Goal: Task Accomplishment & Management: Complete application form

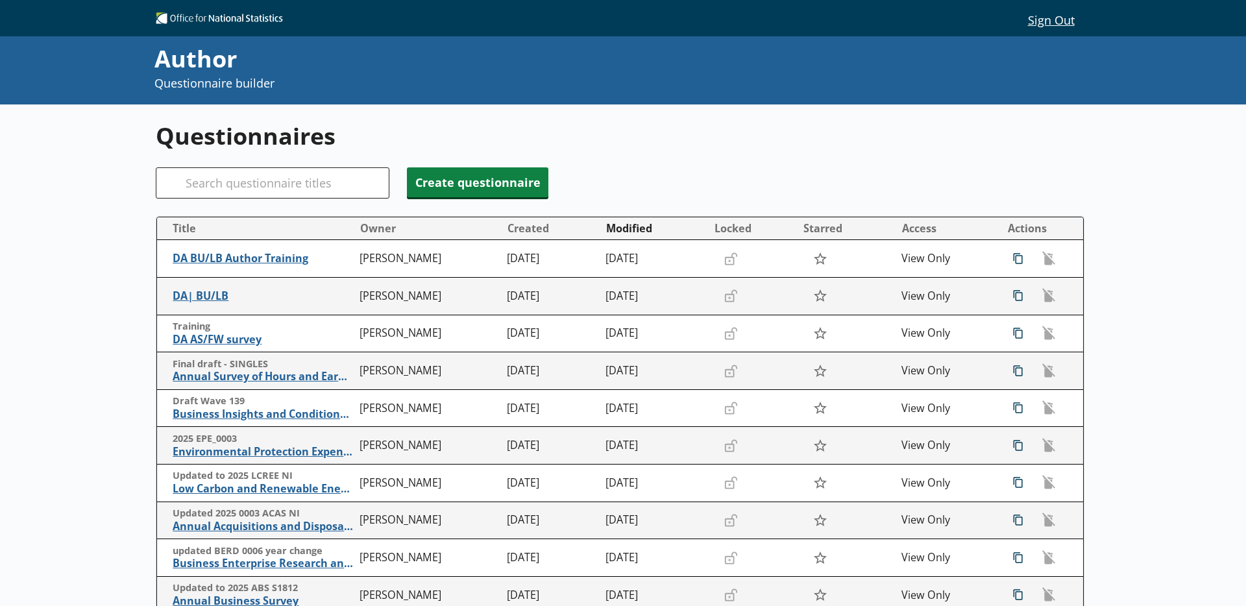
click at [225, 199] on div "Questionnaires Search Create questionnaire Title Owner Created Modified Locked …" at bounding box center [623, 429] width 935 height 649
click at [227, 188] on input "Search" at bounding box center [273, 182] width 234 height 31
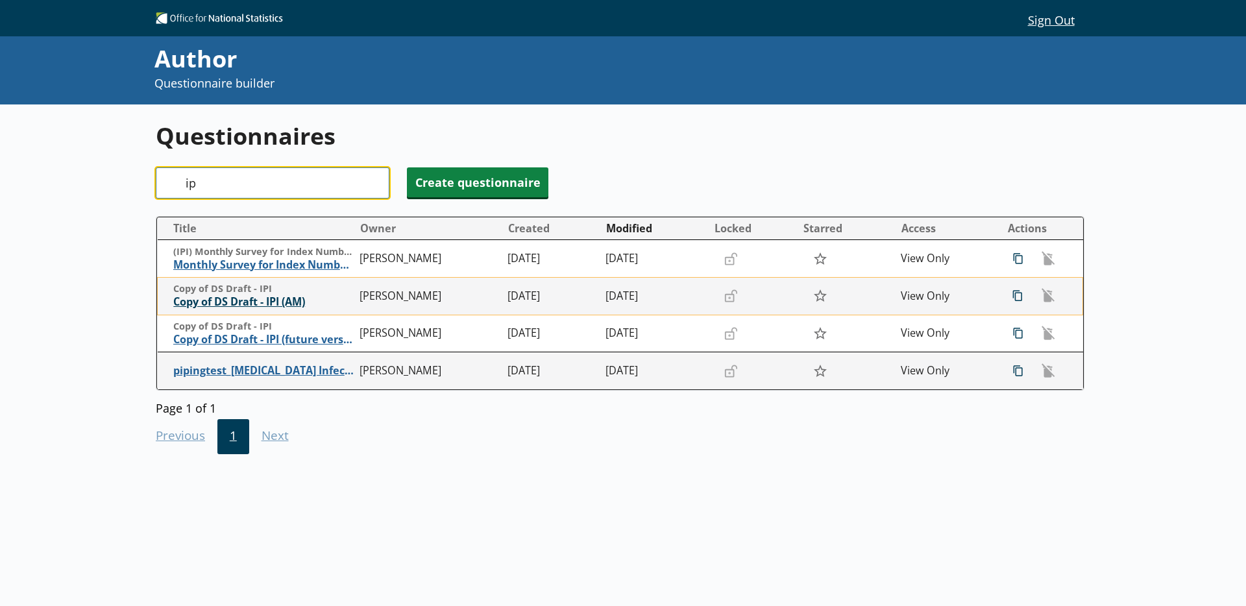
type input "i"
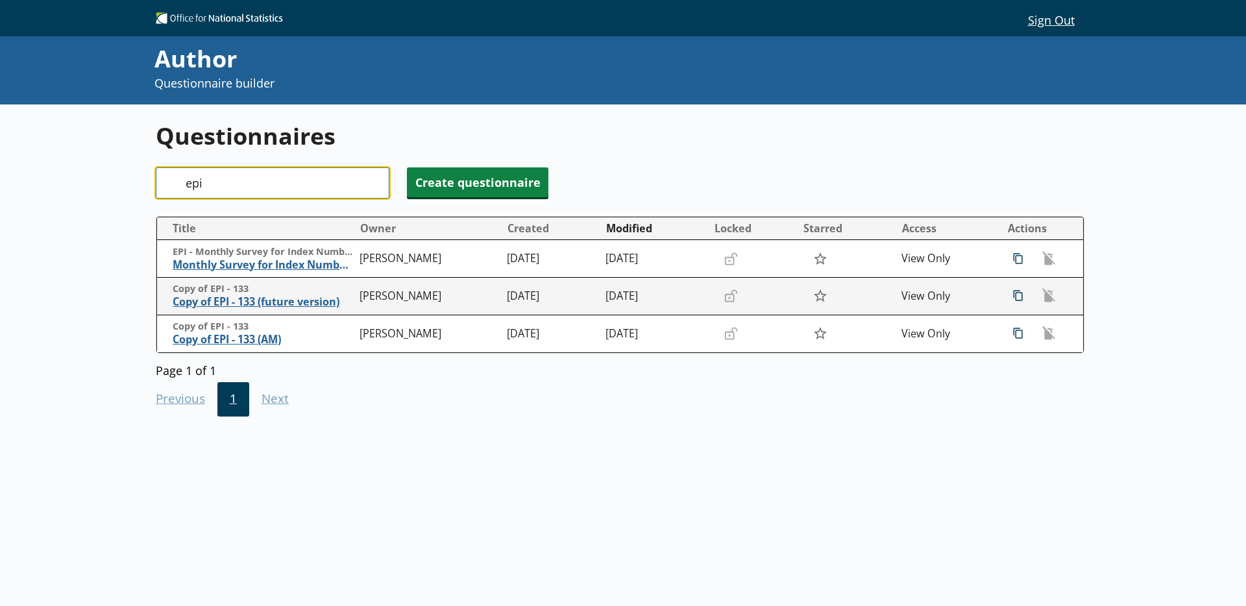
drag, startPoint x: 217, startPoint y: 183, endPoint x: 164, endPoint y: 183, distance: 53.2
click at [164, 183] on div "Search epi" at bounding box center [273, 182] width 234 height 31
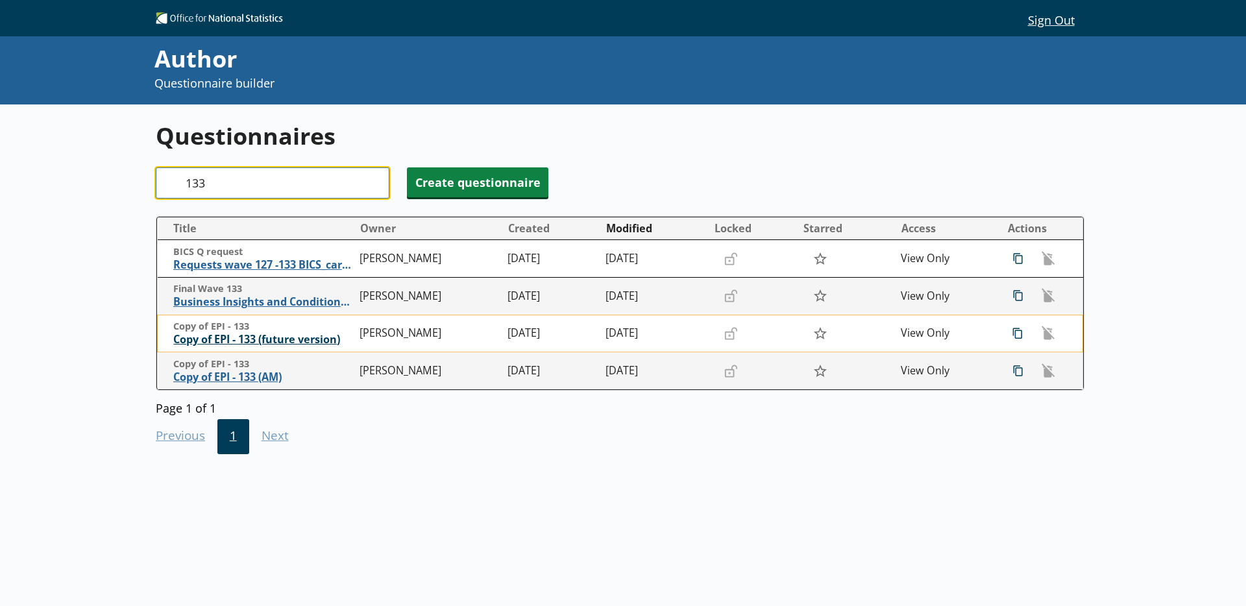
type input "133"
click at [220, 341] on span "Copy of EPI - 133 (future version)" at bounding box center [263, 340] width 180 height 14
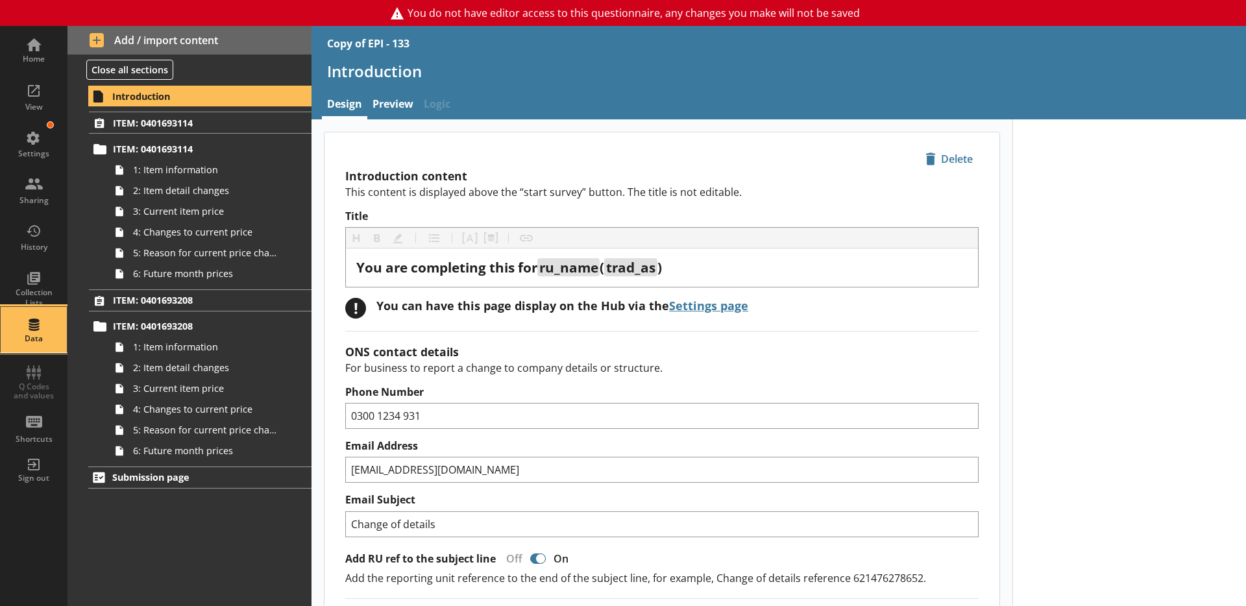
click at [42, 331] on div "Data" at bounding box center [33, 329] width 45 height 45
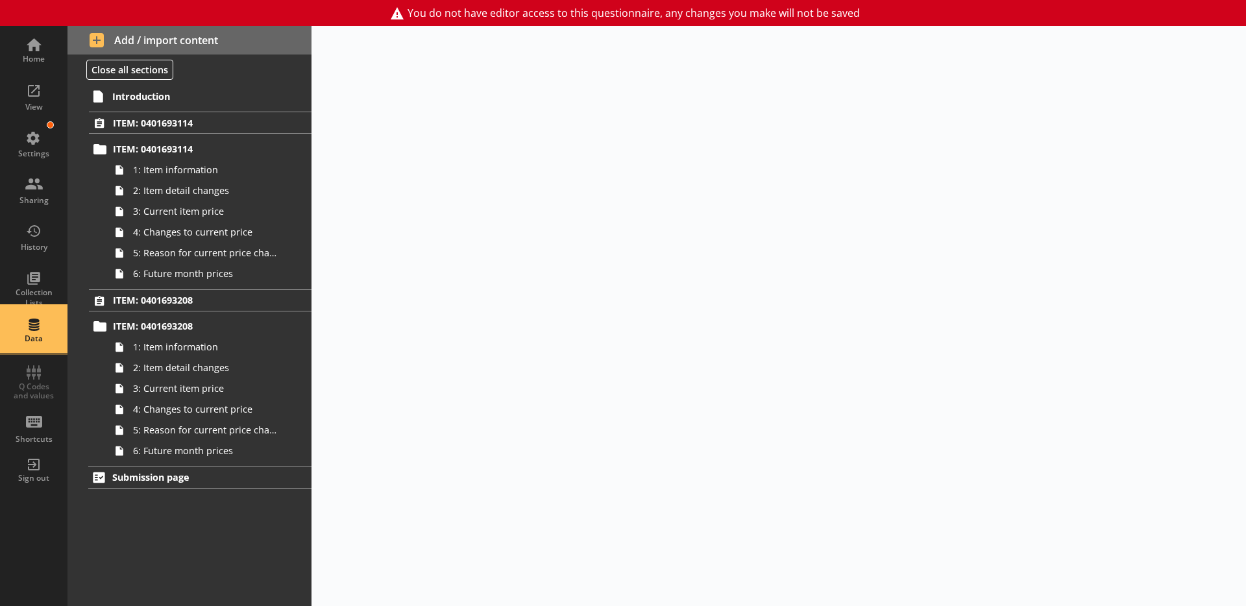
select select "Text_Optional"
select select "Date"
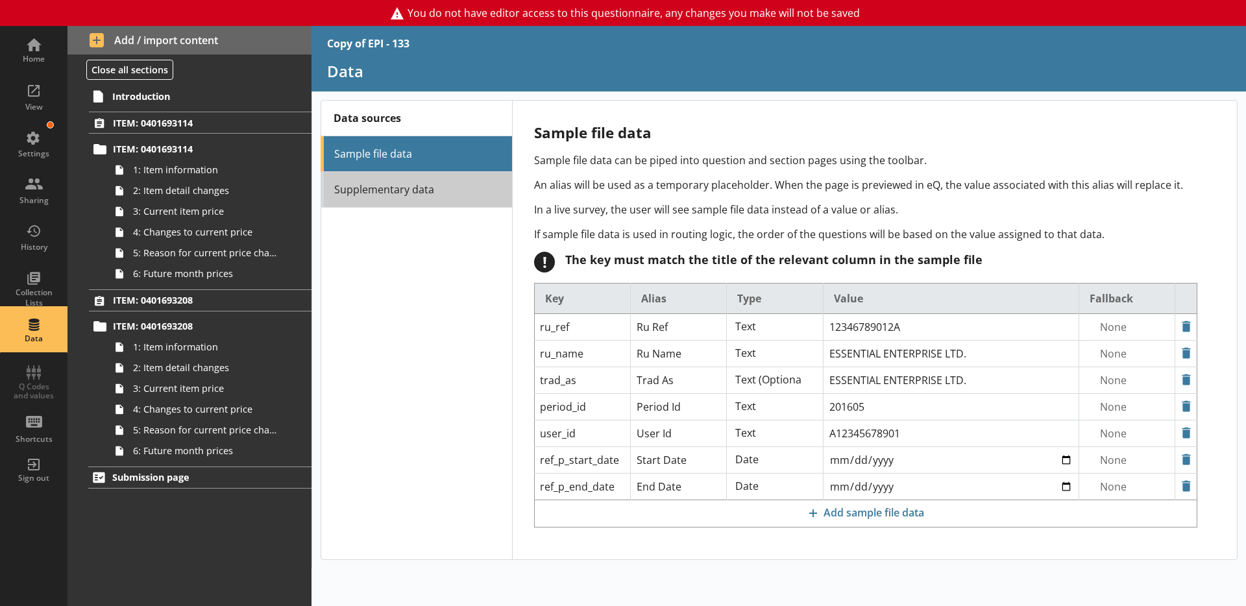
click at [399, 199] on link "Supplementary data" at bounding box center [416, 190] width 191 height 36
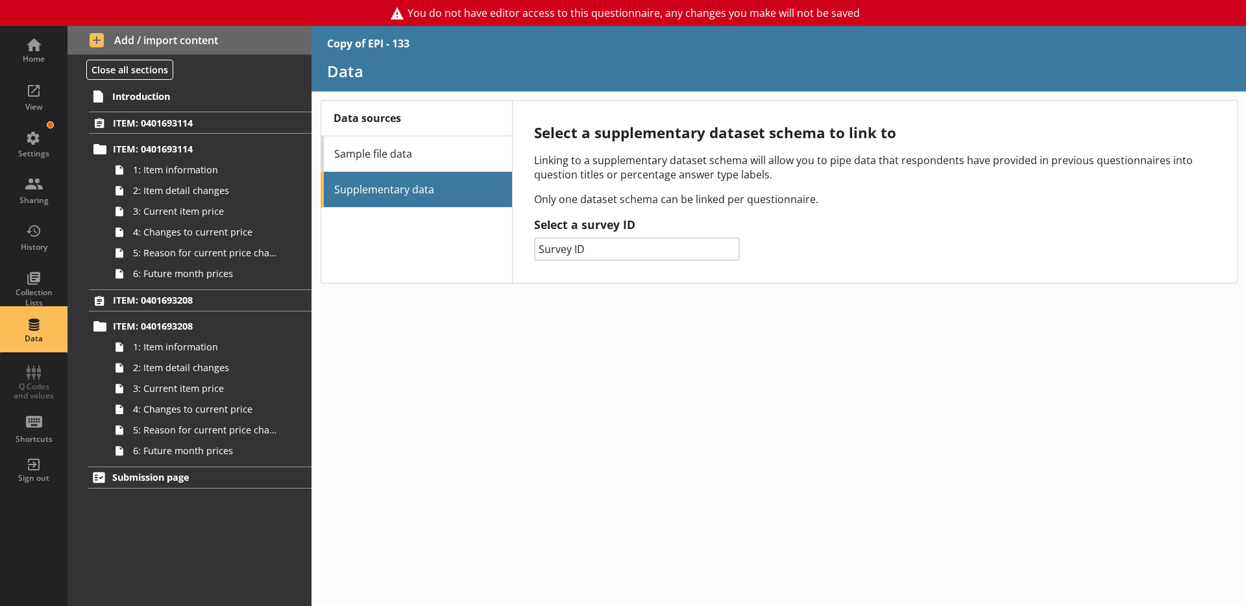
click at [622, 253] on select "Survey ID 014 - Prodcom 132 - PPI 061 - SPPI 133 - EPI 156 - IPI 141 - [PERSON_…" at bounding box center [637, 249] width 206 height 23
click at [41, 47] on div "Home" at bounding box center [33, 49] width 45 height 45
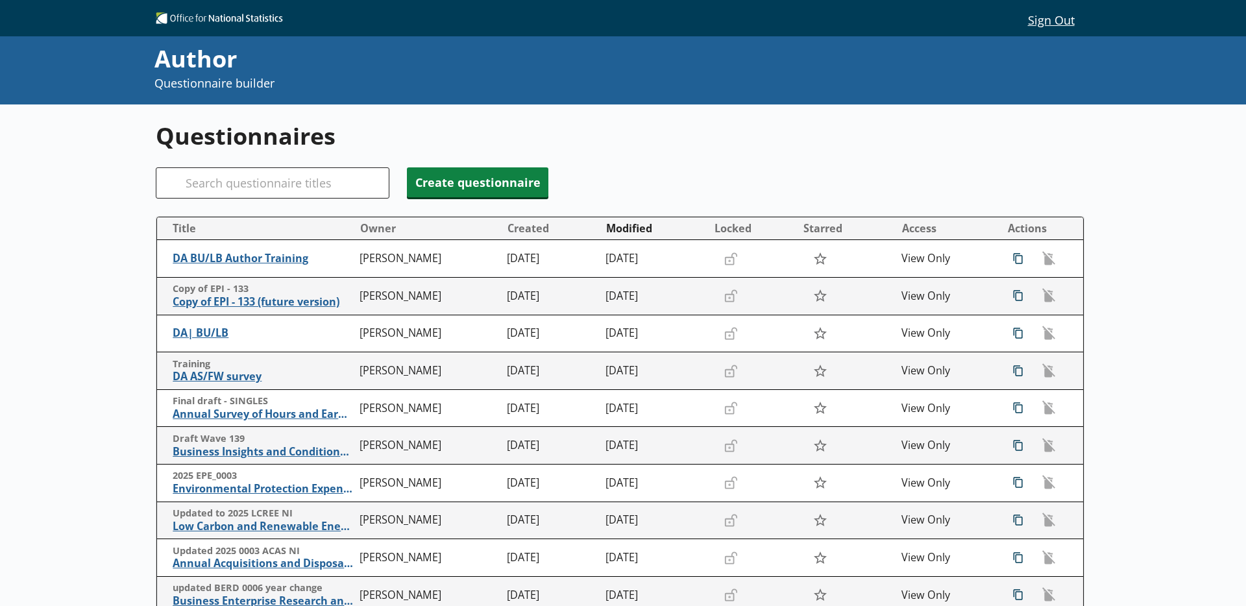
click at [714, 162] on div "Questionnaires Search Create questionnaire Title Owner Created Modified Locked …" at bounding box center [623, 429] width 935 height 649
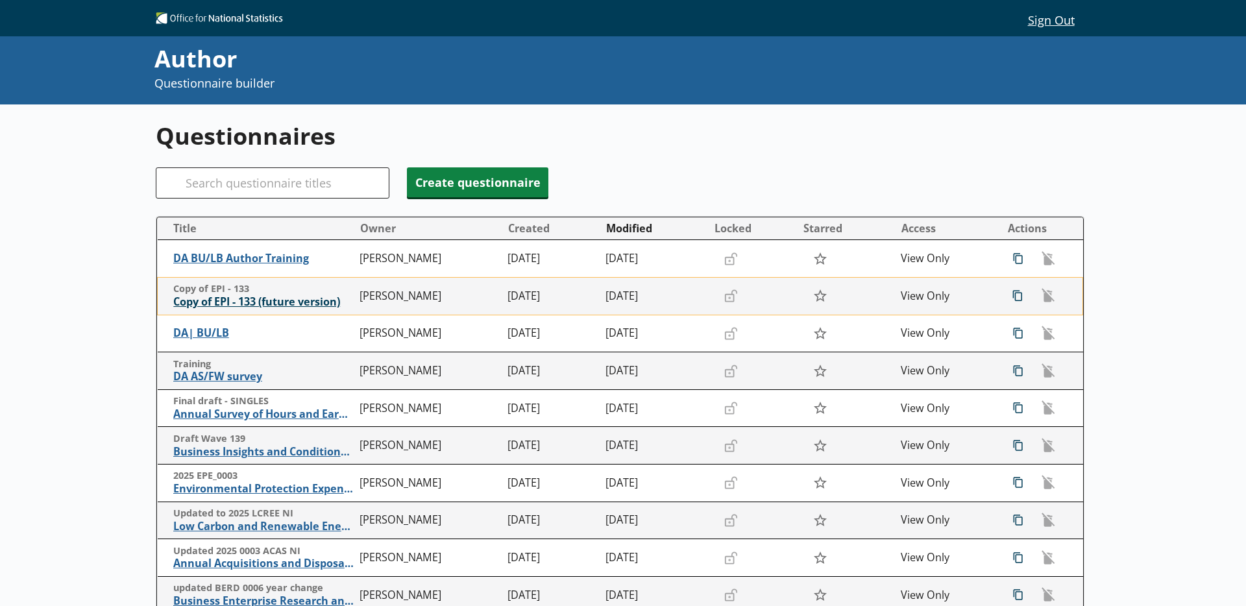
click at [229, 303] on span "Copy of EPI - 133 (future version)" at bounding box center [263, 302] width 180 height 14
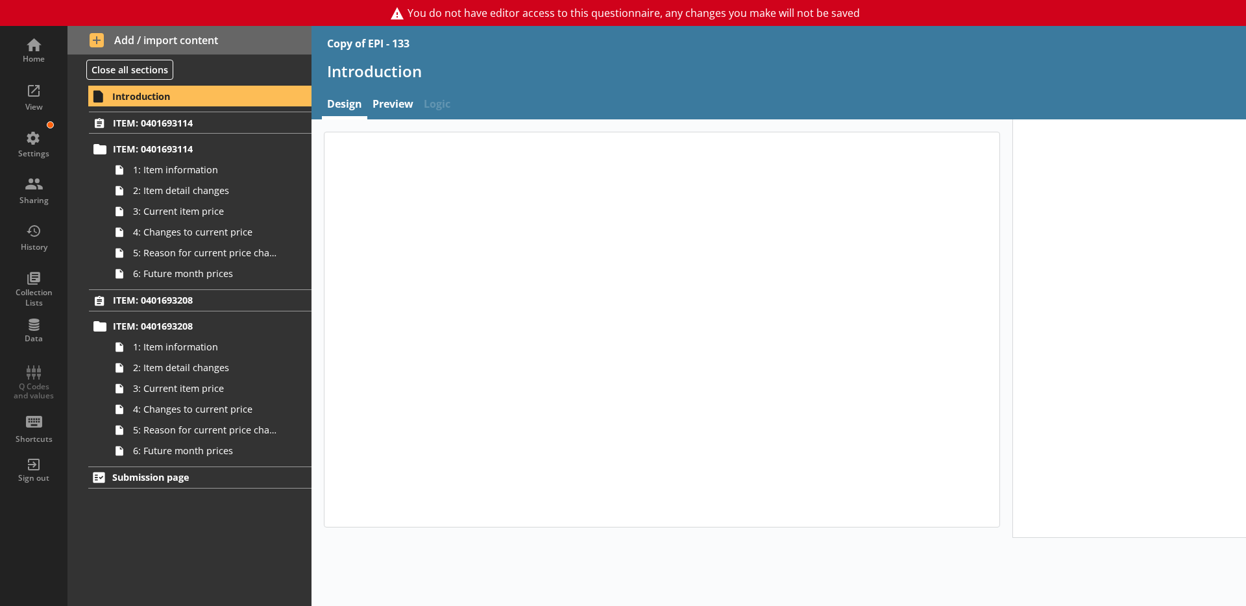
type textarea "x"
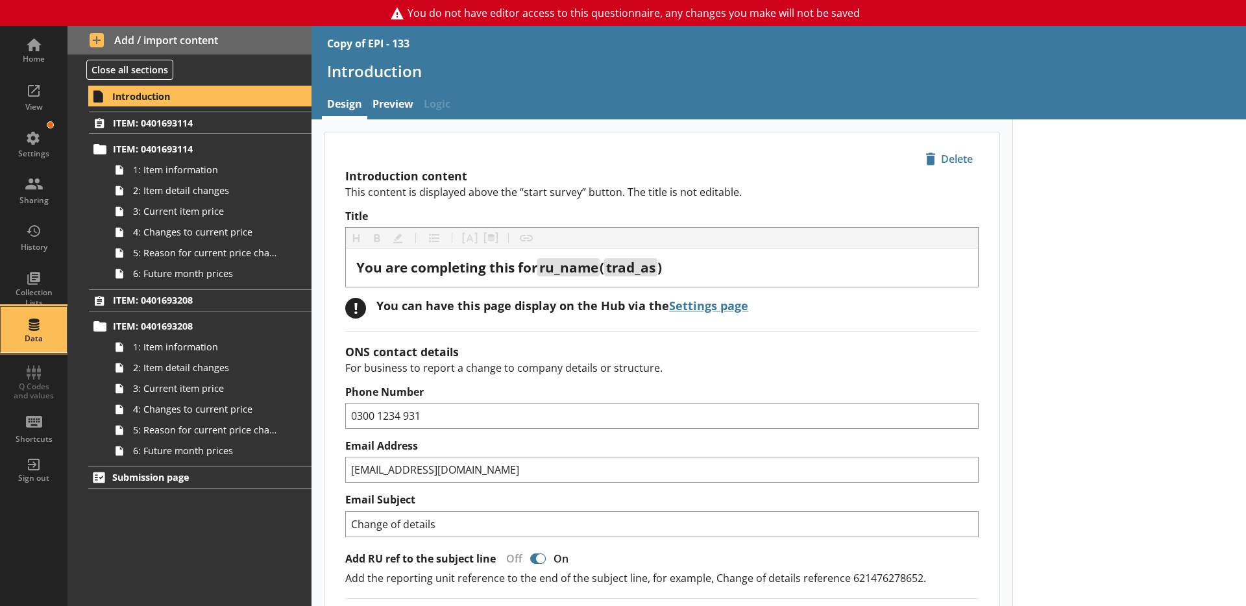
click at [33, 334] on div "Data" at bounding box center [33, 339] width 45 height 10
select select "Text_Optional"
select select "Date"
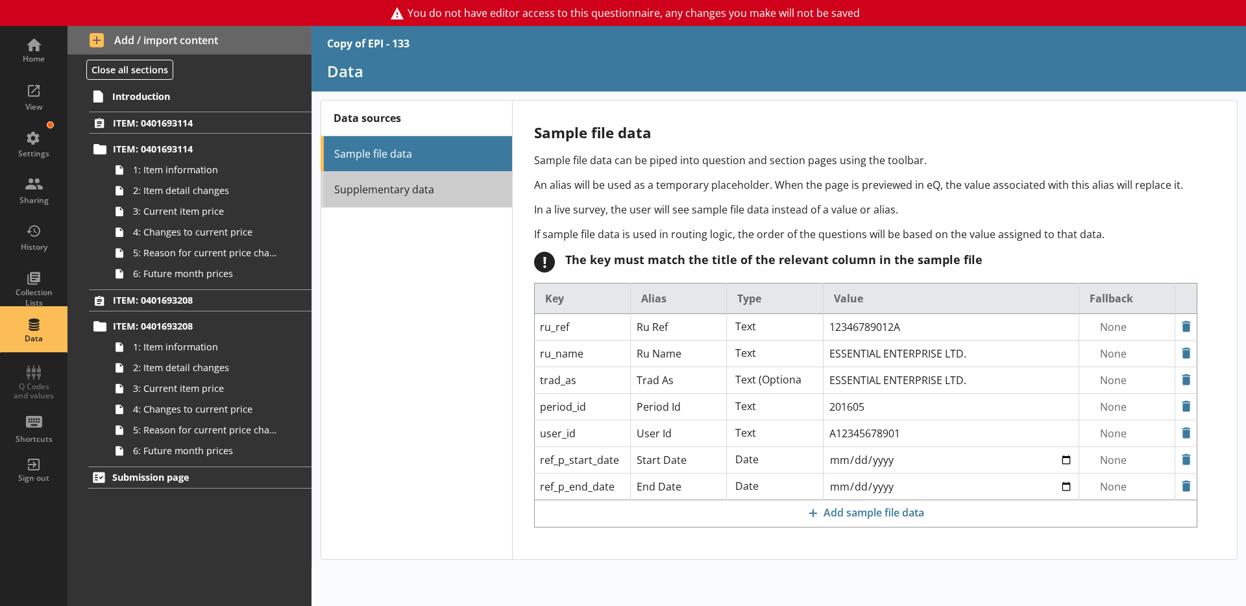
click at [431, 194] on link "Supplementary data" at bounding box center [416, 190] width 191 height 36
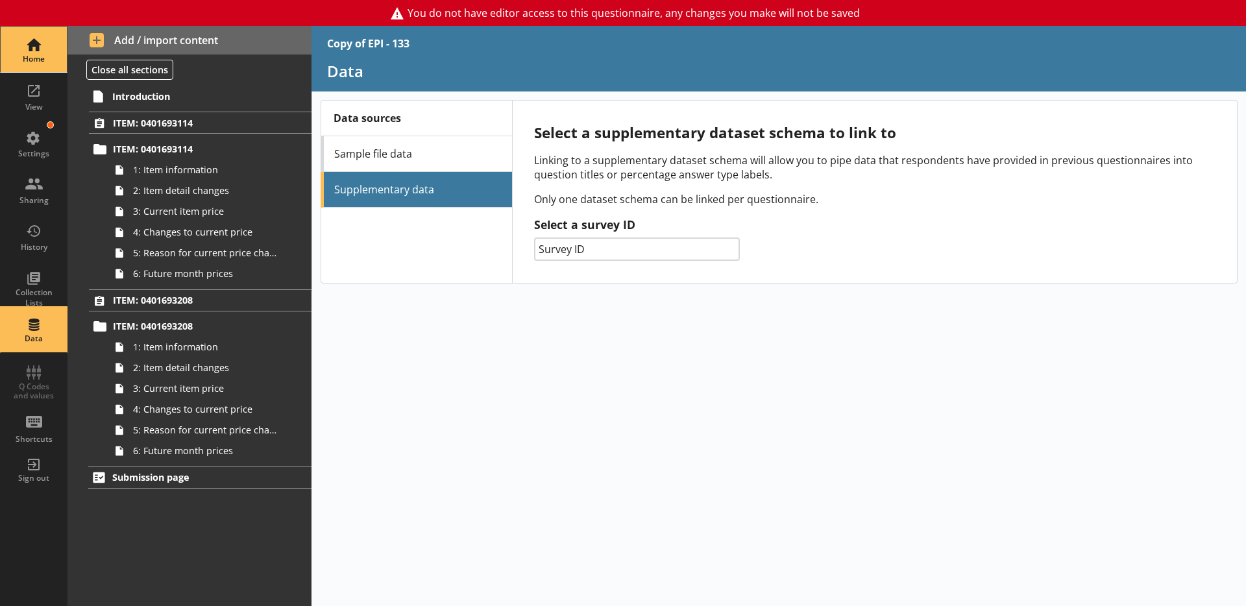
click at [38, 42] on div "Home" at bounding box center [33, 49] width 45 height 45
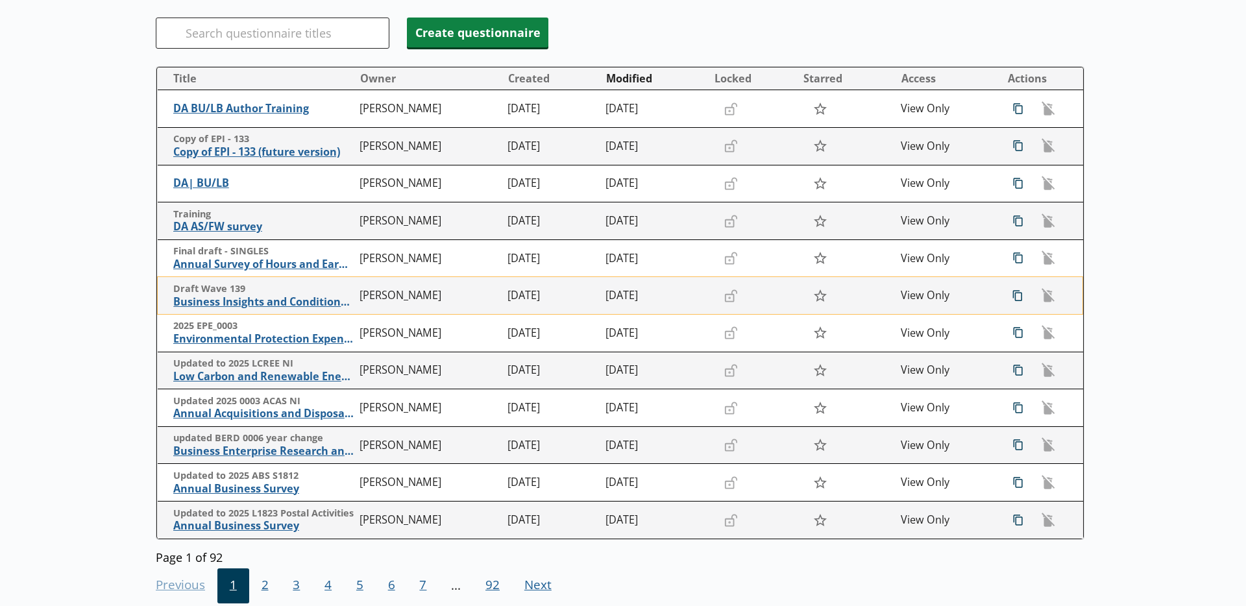
scroll to position [225, 0]
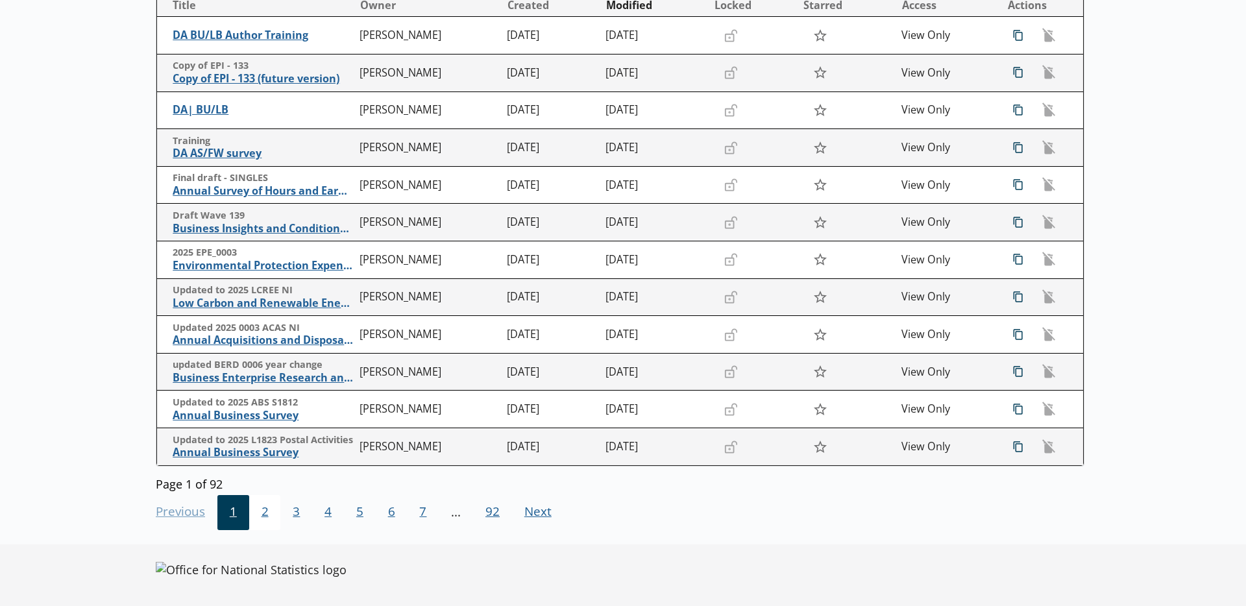
click at [267, 515] on span "2" at bounding box center [265, 512] width 32 height 35
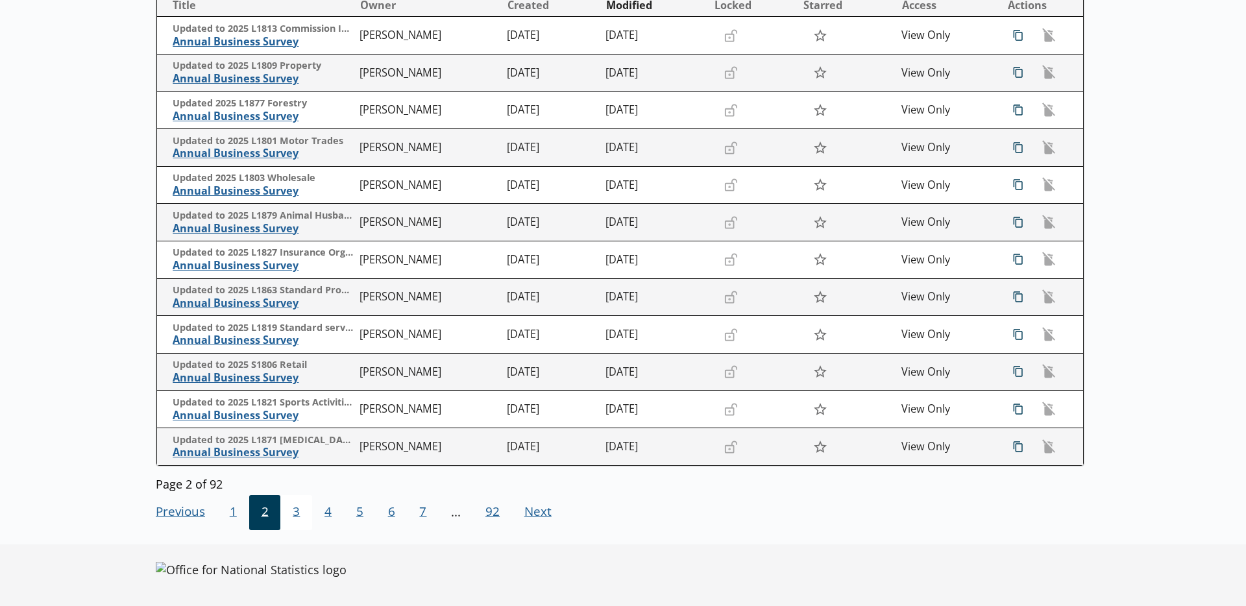
click at [302, 521] on span "3" at bounding box center [296, 512] width 32 height 35
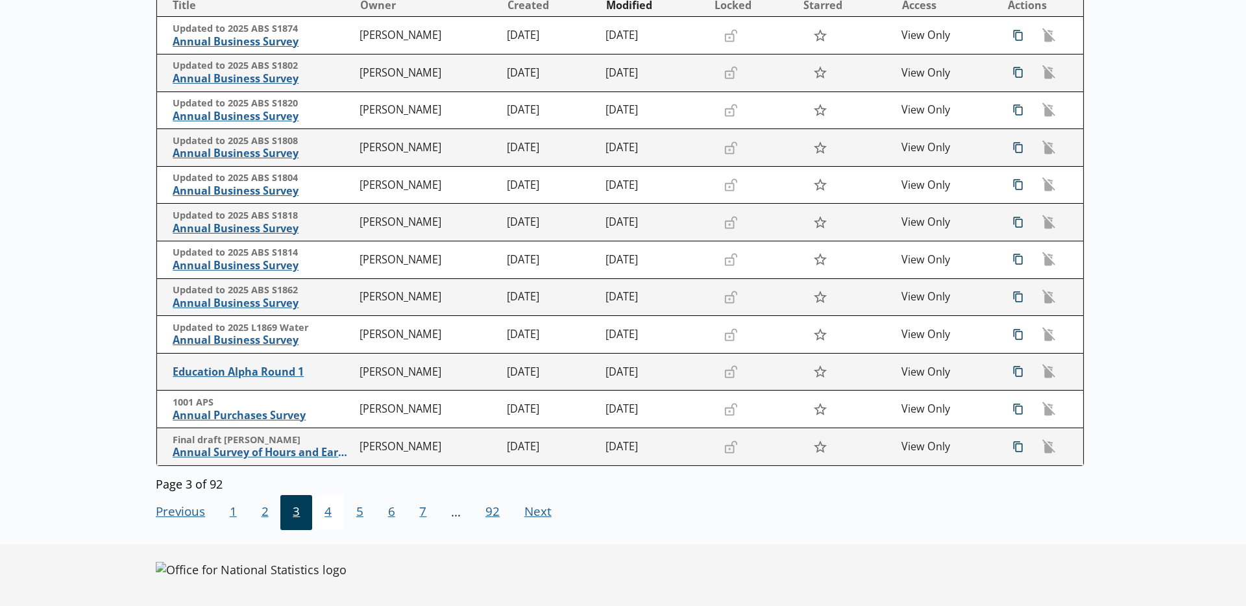
click at [335, 517] on span "4" at bounding box center [328, 512] width 32 height 35
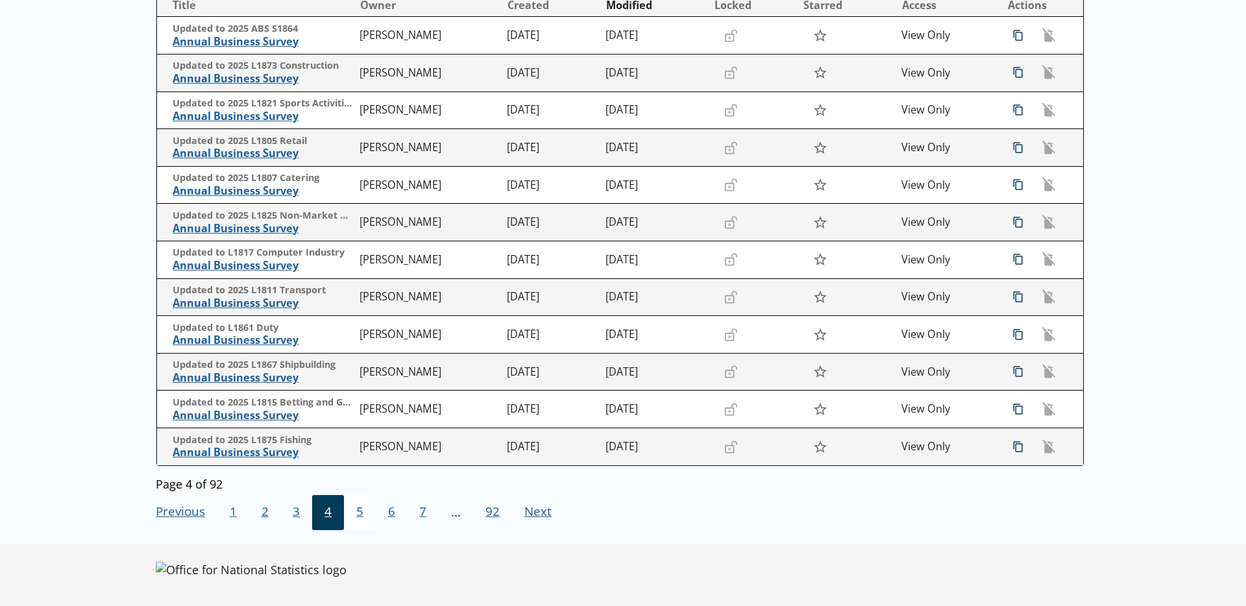
click at [356, 517] on span "5" at bounding box center [360, 512] width 32 height 35
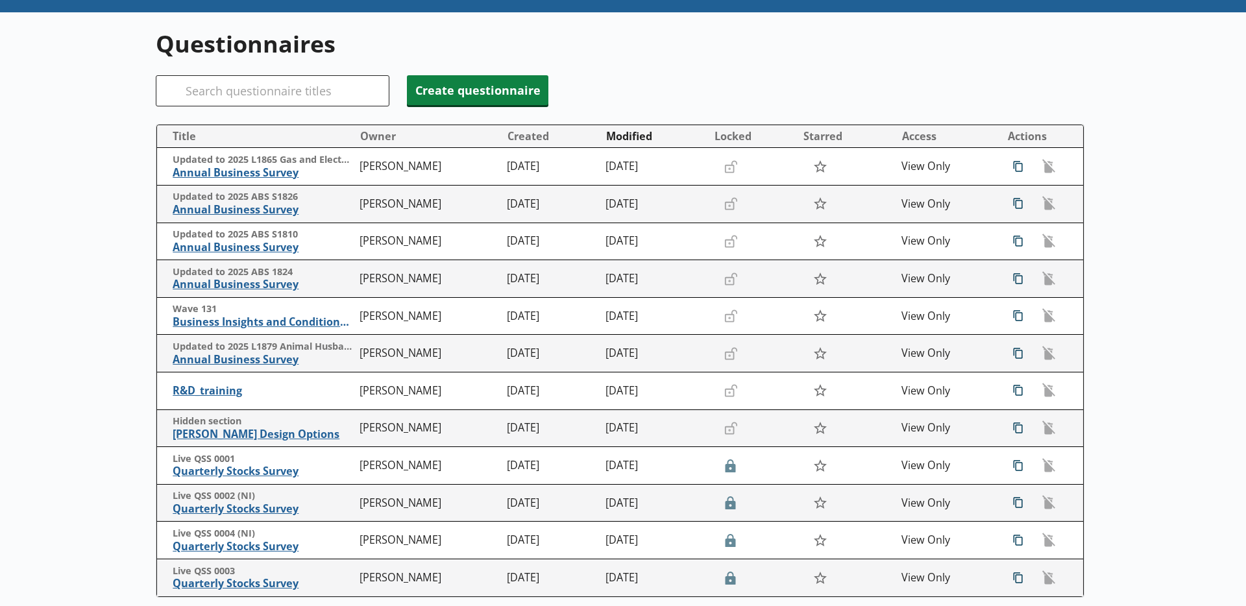
scroll to position [0, 0]
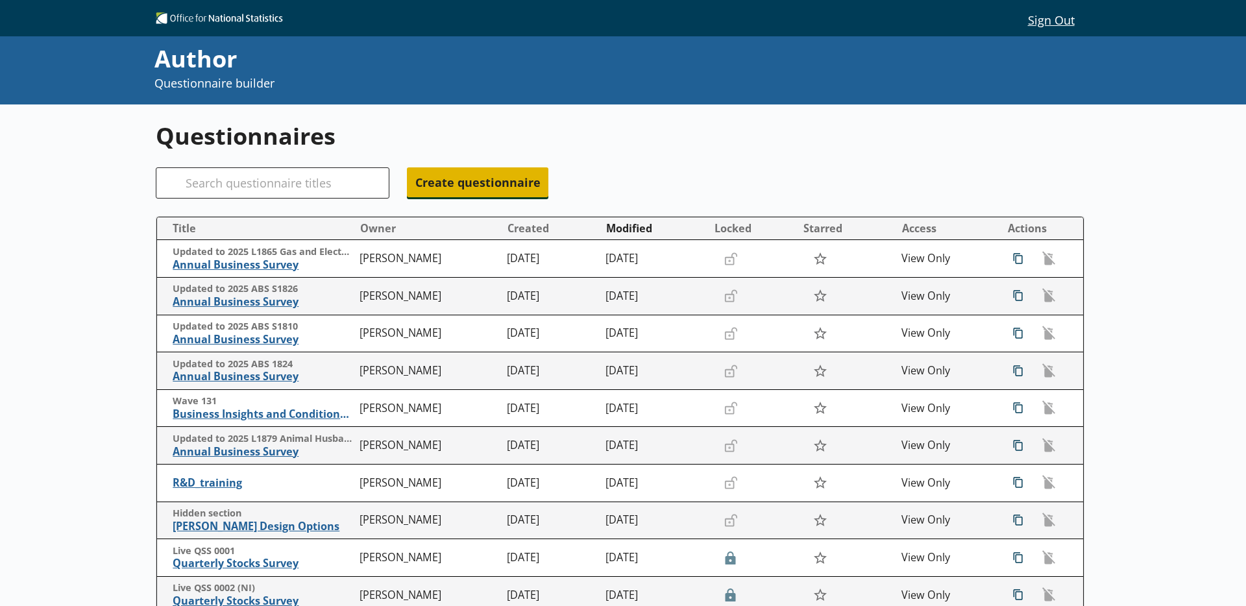
click at [461, 175] on span "Create questionnaire" at bounding box center [478, 182] width 142 height 30
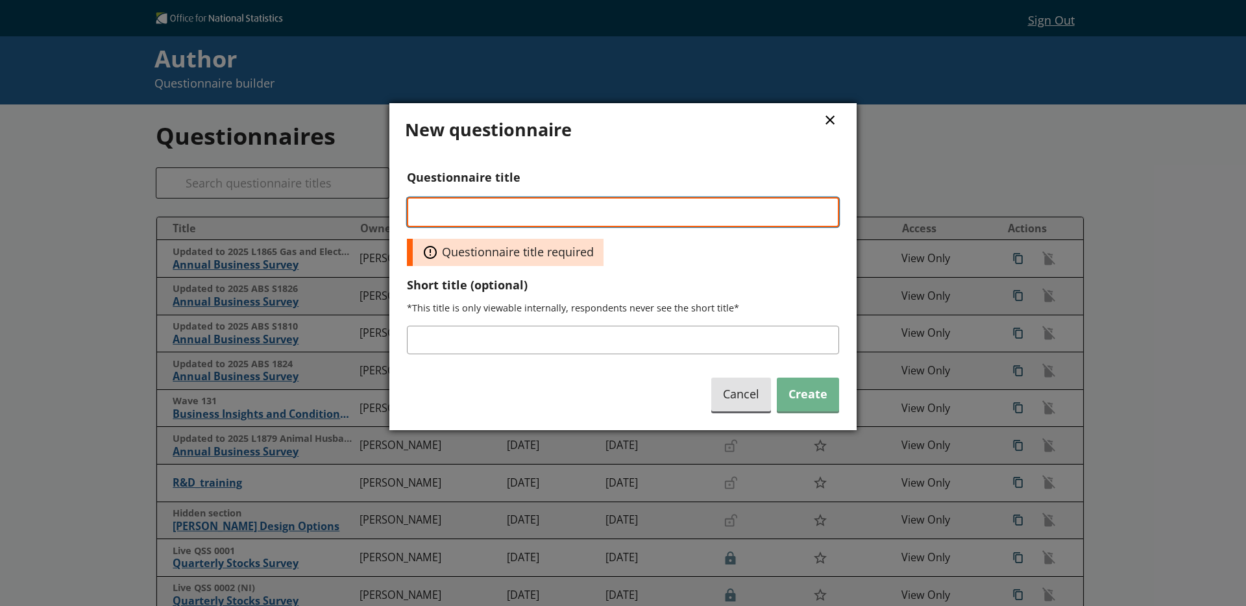
click at [468, 203] on input "Questionnaire title" at bounding box center [623, 212] width 432 height 30
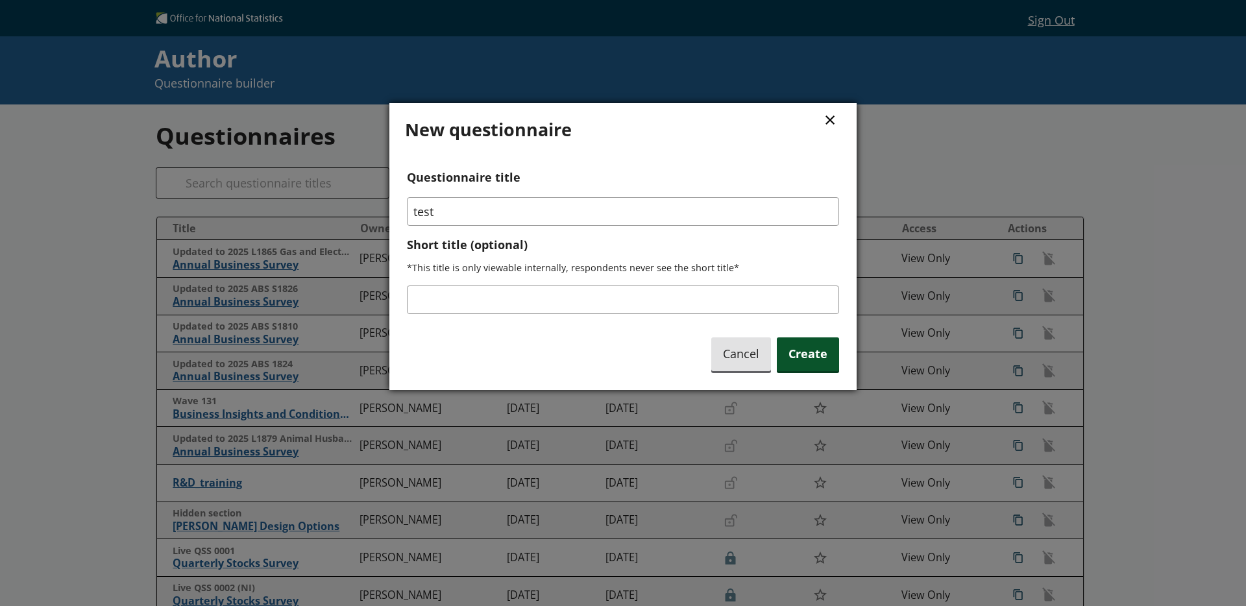
type input "test"
click at [785, 352] on span "Create" at bounding box center [808, 354] width 62 height 33
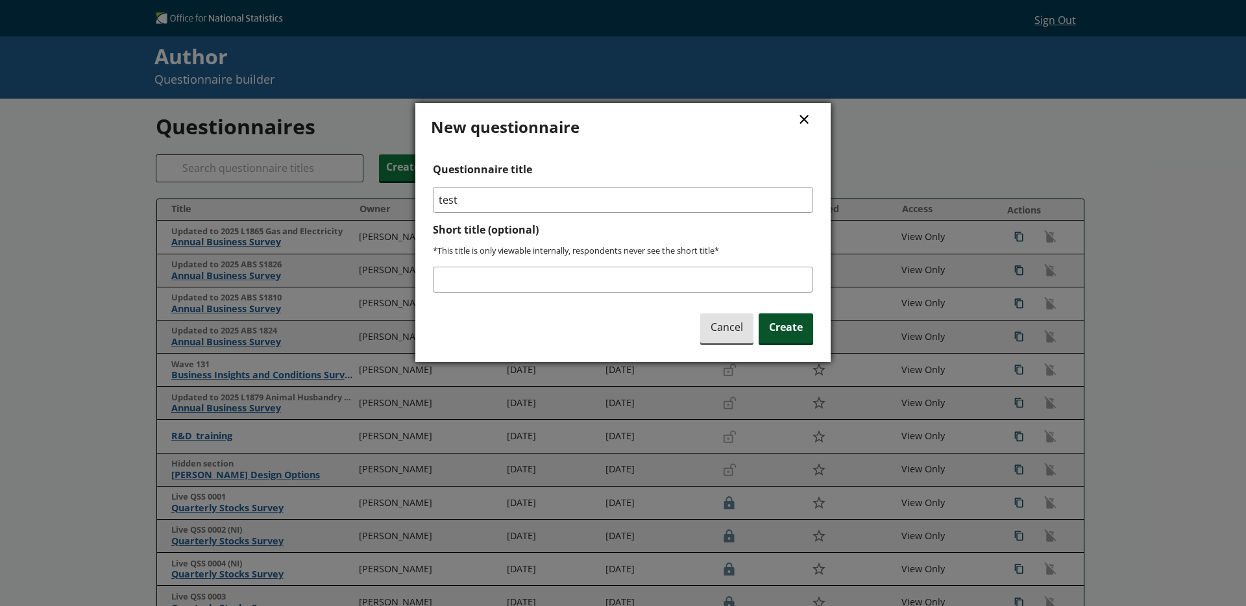
type textarea "x"
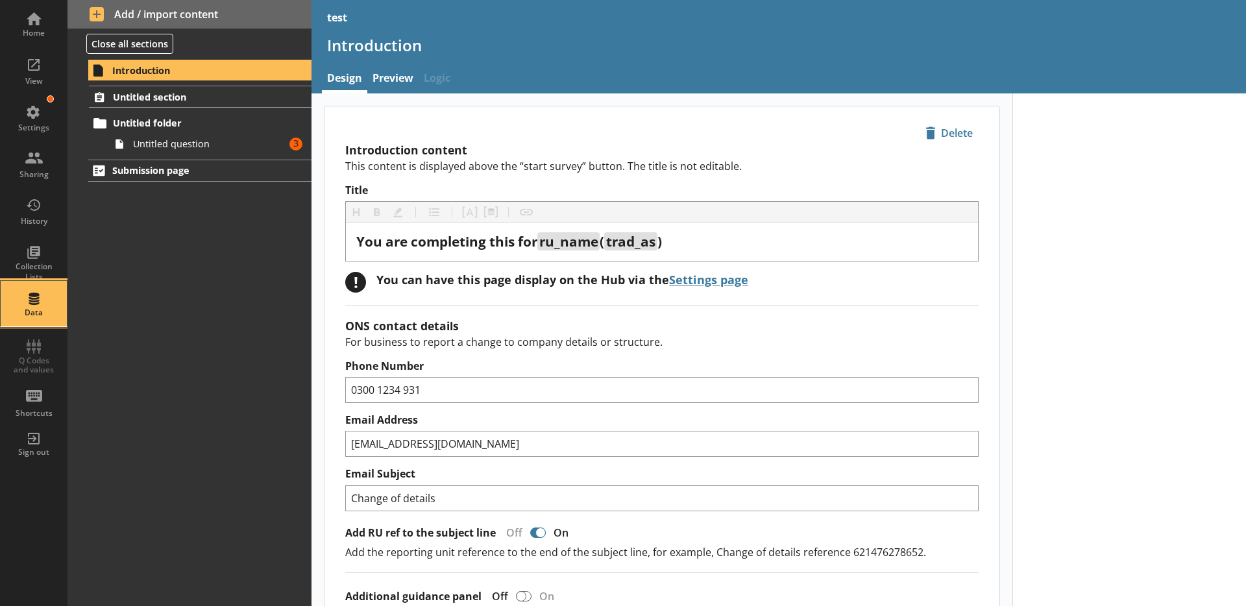
click at [37, 319] on div "Data" at bounding box center [33, 303] width 45 height 45
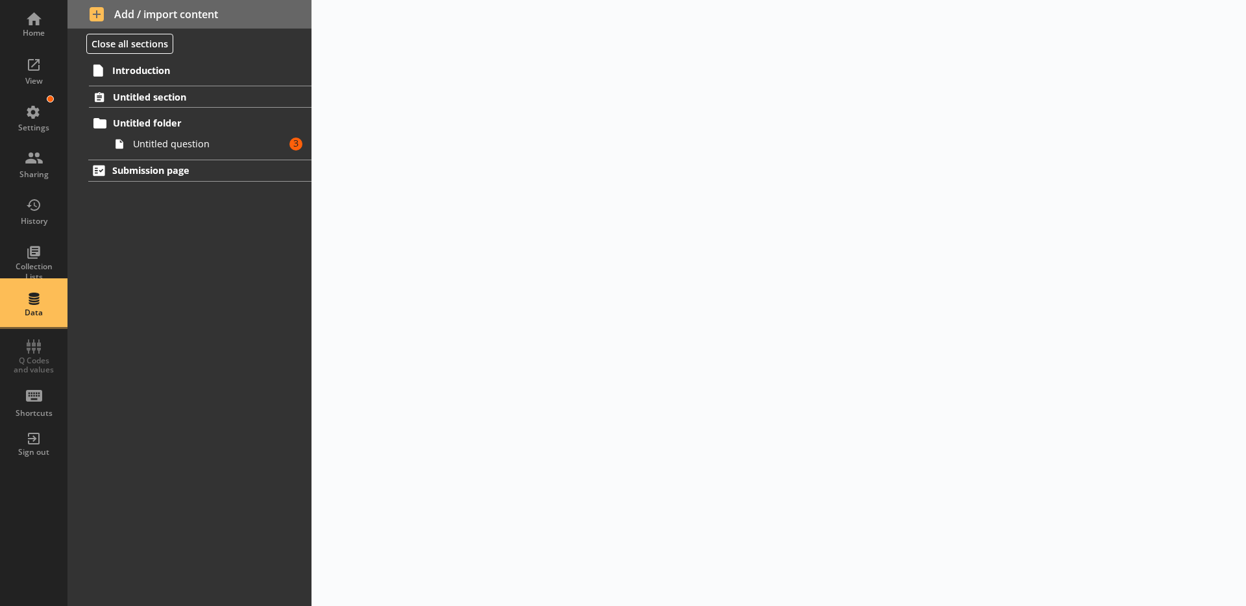
select select "Text_Optional"
select select "Date"
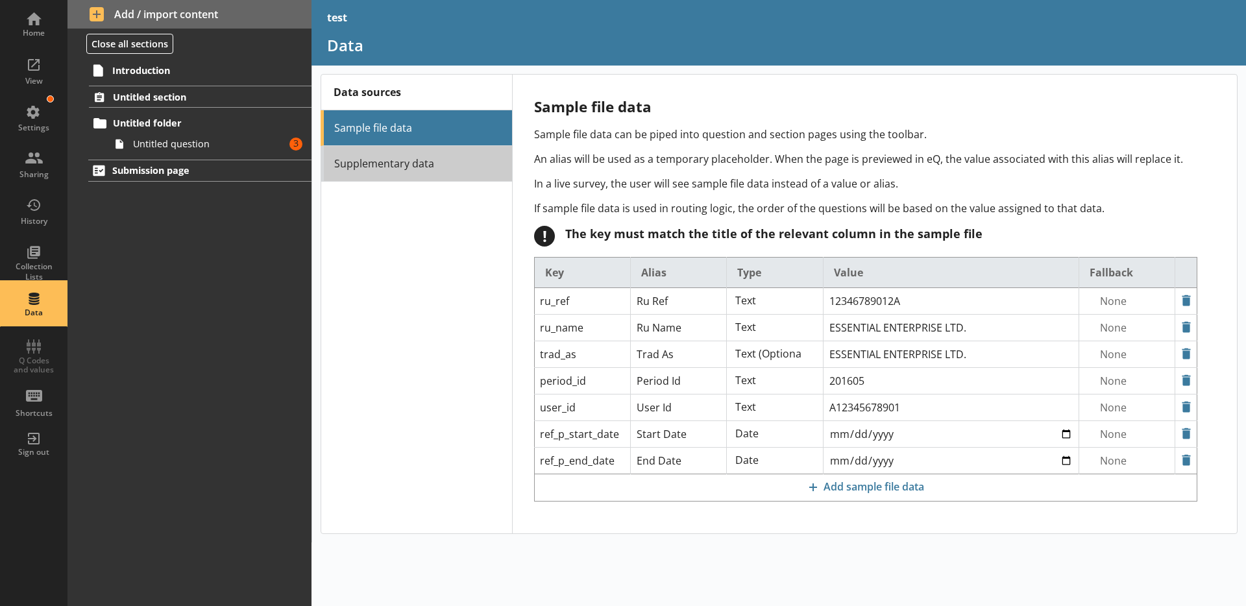
click at [392, 175] on link "Supplementary data" at bounding box center [416, 164] width 191 height 36
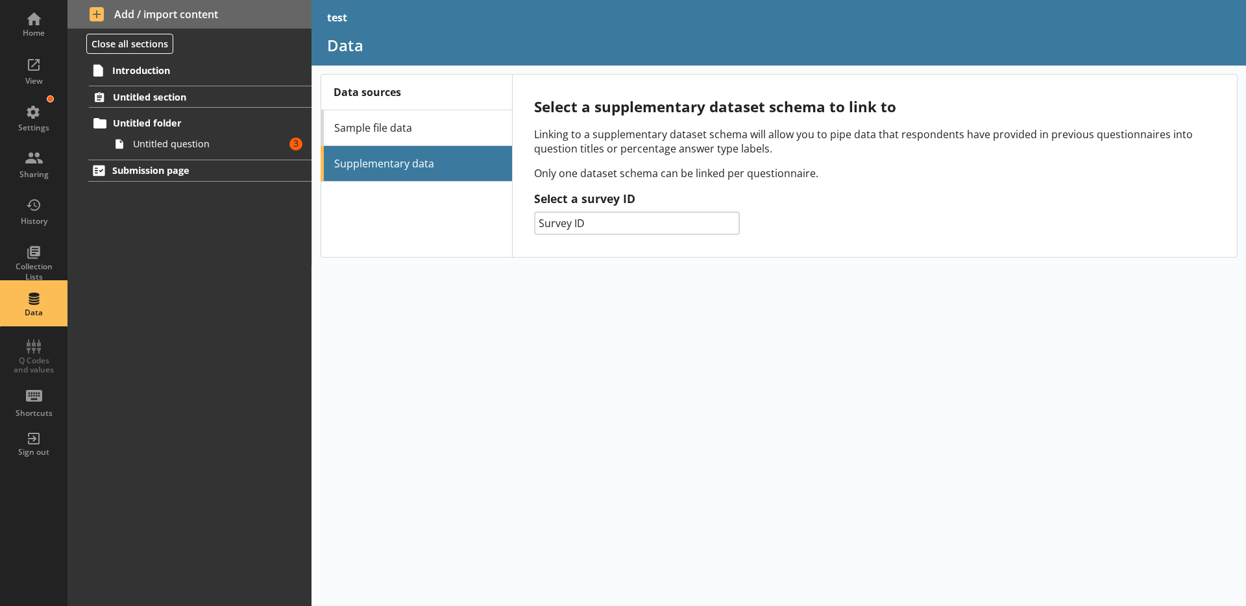
click at [608, 227] on select "Survey ID 014 - Prodcom 132 - PPI 061 - SPPI 133 - EPI 156 - IPI 141 - [PERSON_…" at bounding box center [637, 223] width 206 height 23
select select "133"
click at [534, 212] on select "Survey ID 014 - Prodcom 132 - PPI 061 - SPPI 133 - EPI 156 - IPI 141 - [PERSON_…" at bounding box center [637, 223] width 206 height 23
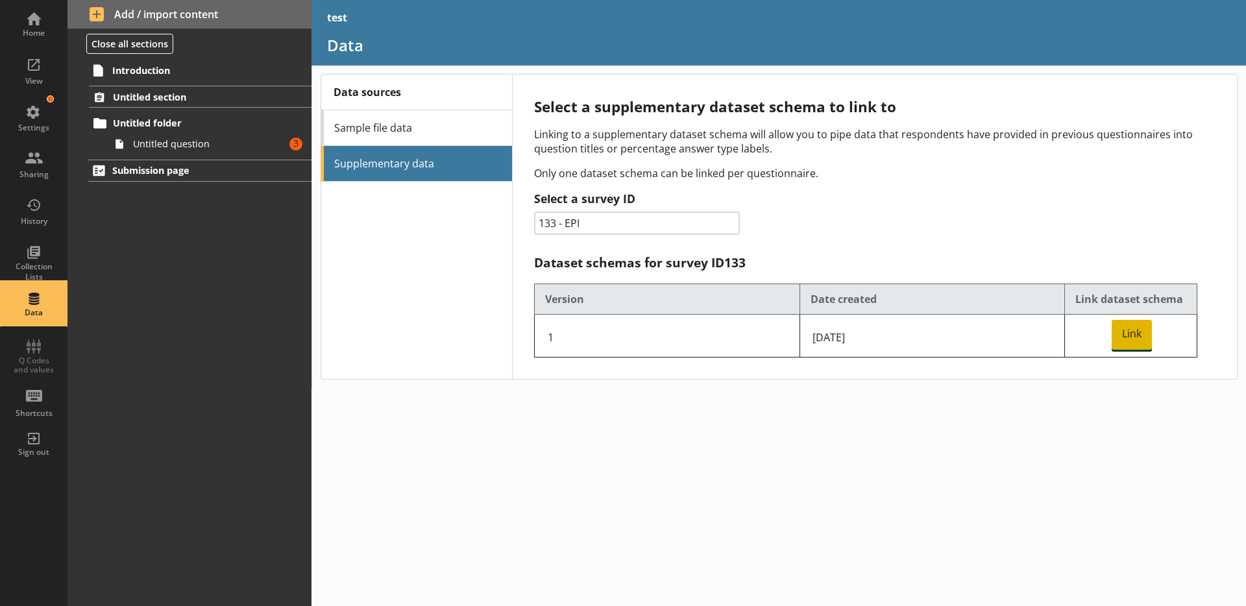
click at [1118, 336] on span "Link" at bounding box center [1132, 335] width 40 height 30
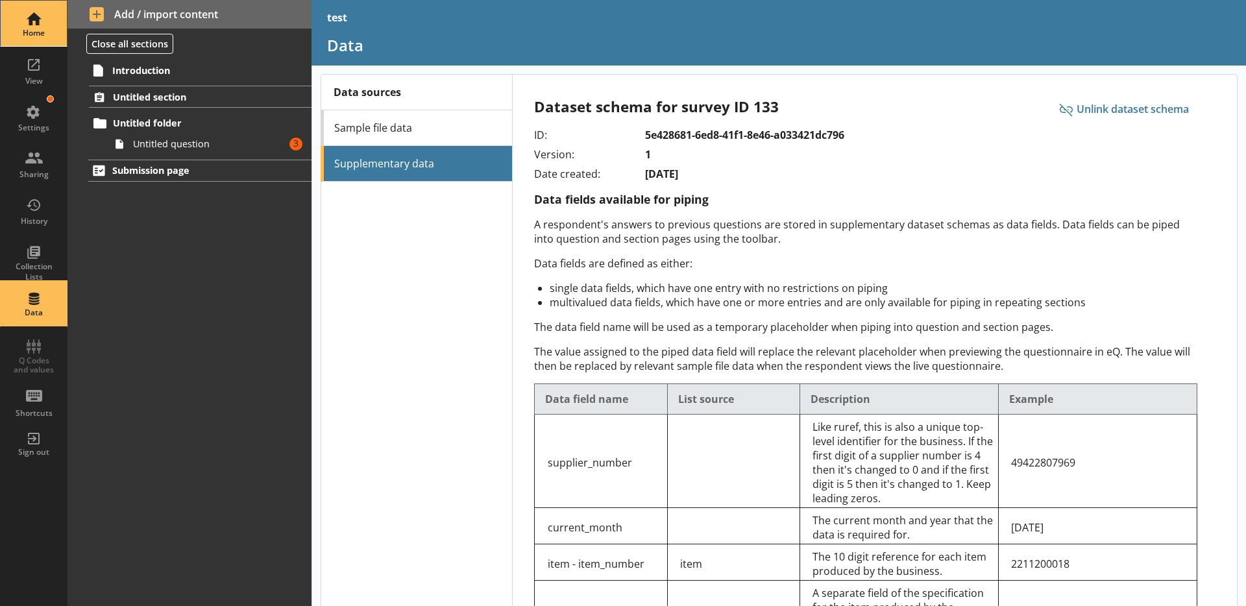
click at [27, 38] on div "Home" at bounding box center [33, 23] width 45 height 45
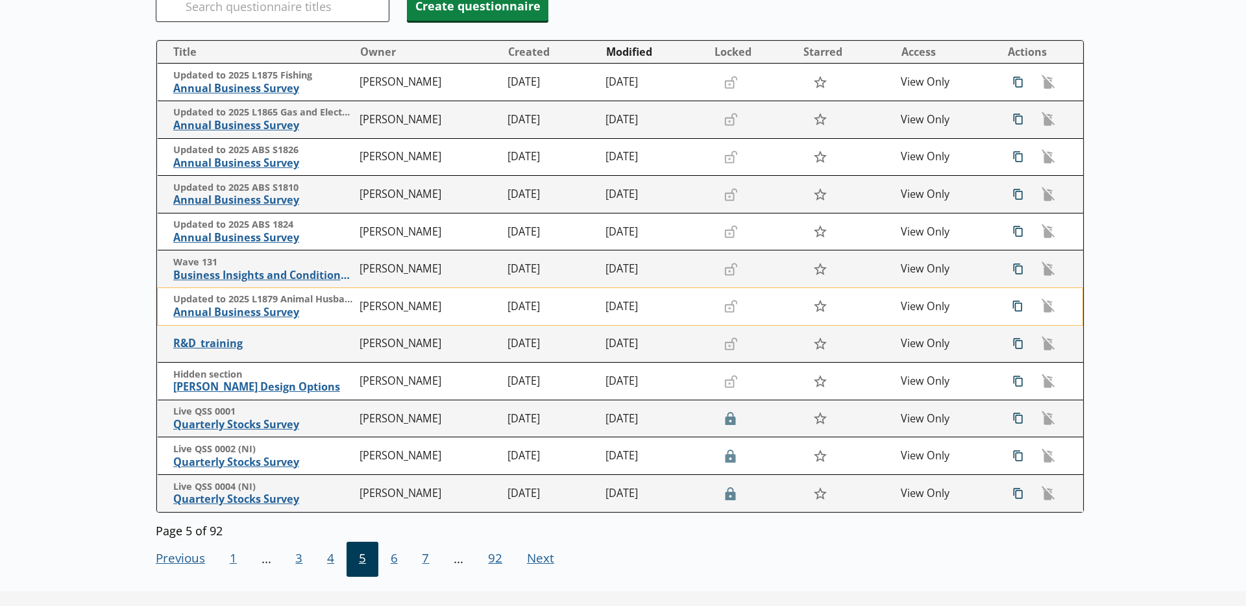
scroll to position [225, 0]
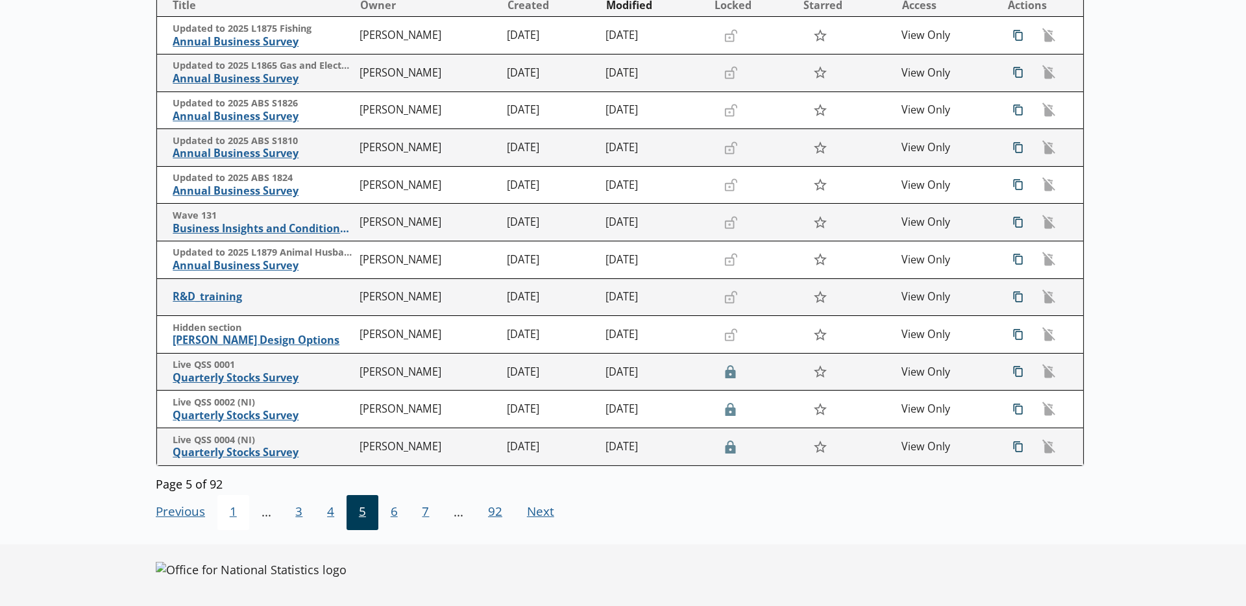
click at [232, 512] on span "1" at bounding box center [233, 512] width 32 height 35
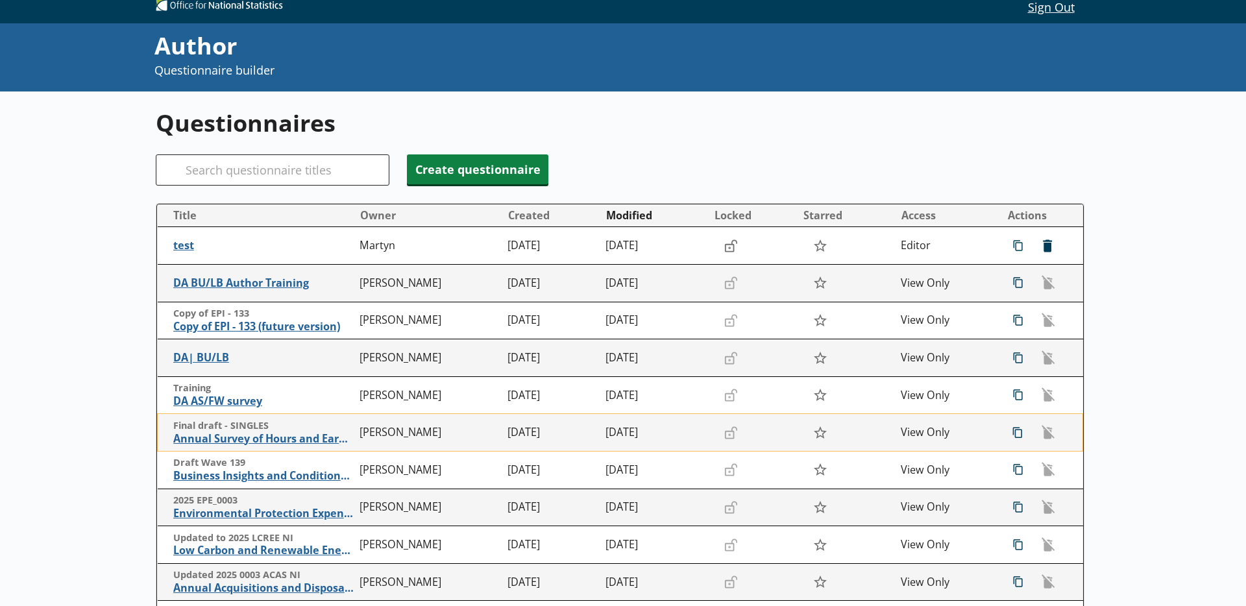
scroll to position [0, 0]
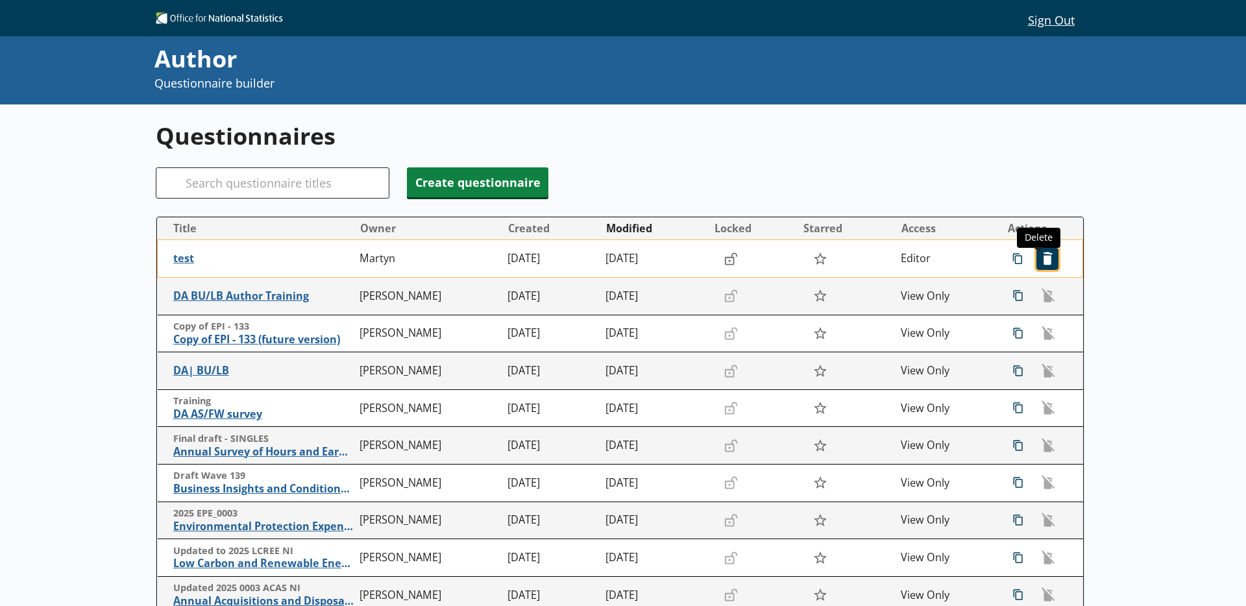
click at [1046, 256] on span "icon-delete Created with Sketch. [GEOGRAPHIC_DATA]" at bounding box center [1047, 259] width 21 height 21
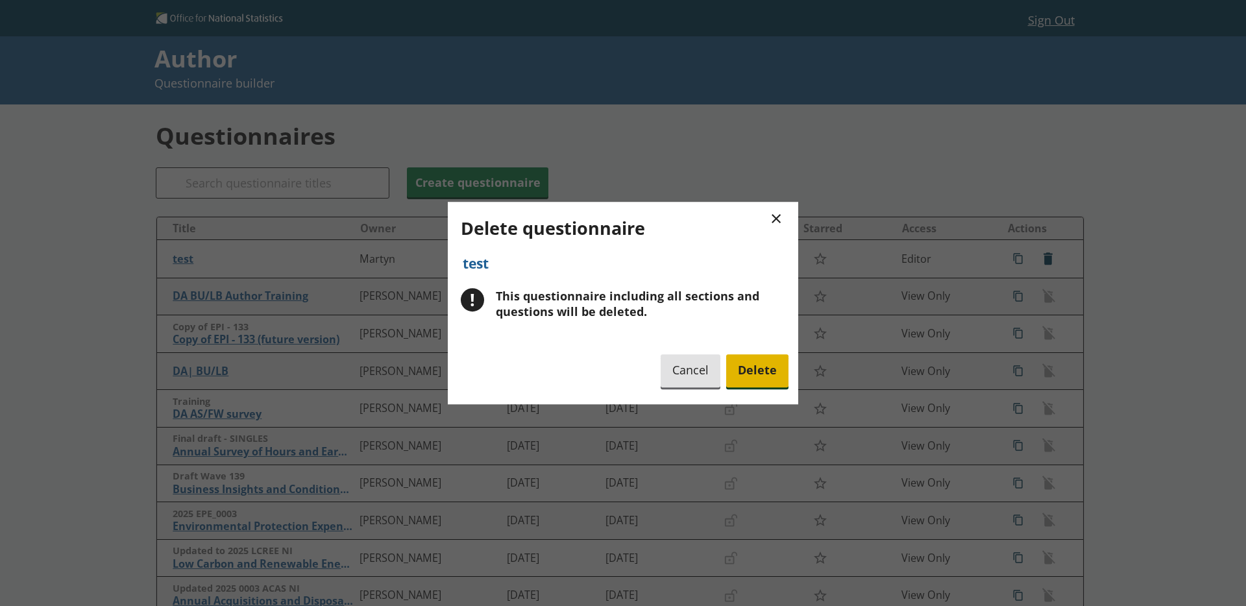
click at [762, 363] on span "Delete" at bounding box center [757, 370] width 62 height 33
